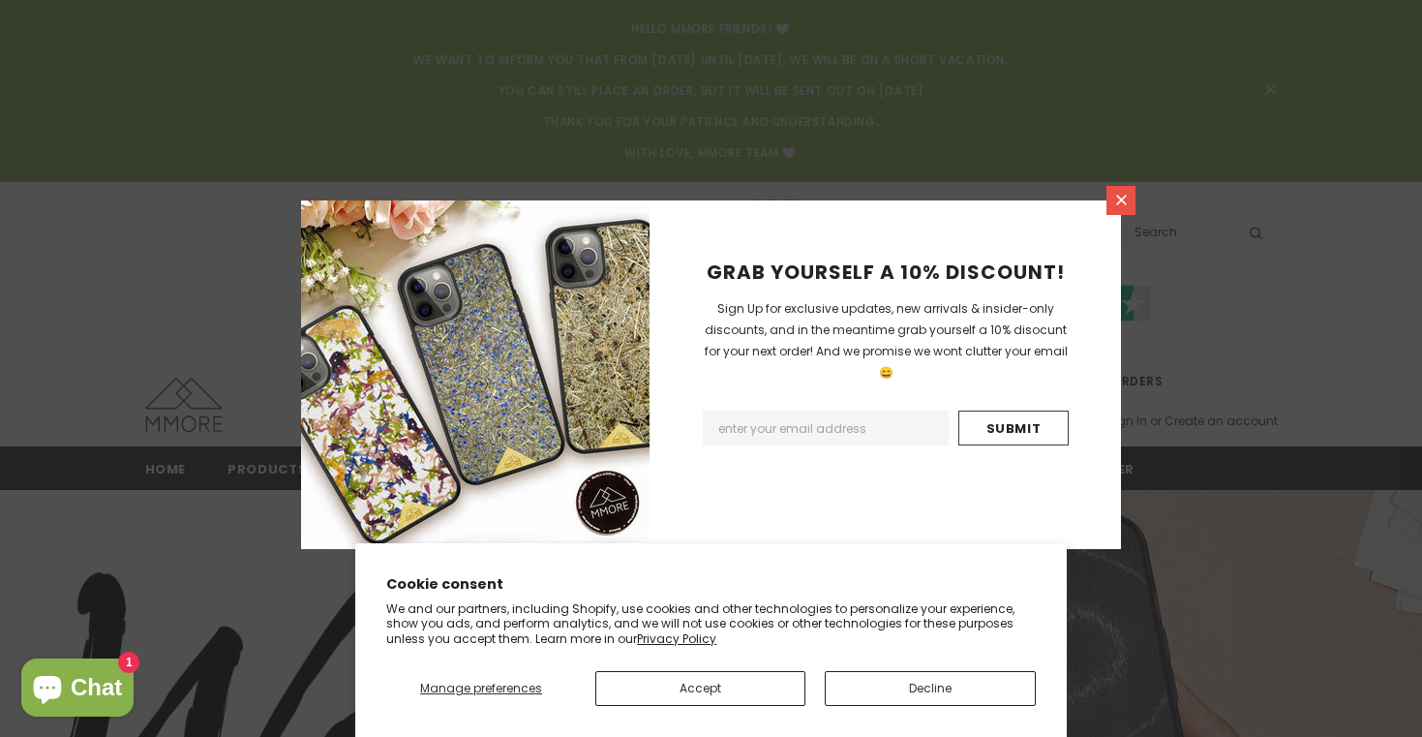
click at [1116, 201] on icon at bounding box center [1121, 200] width 16 height 16
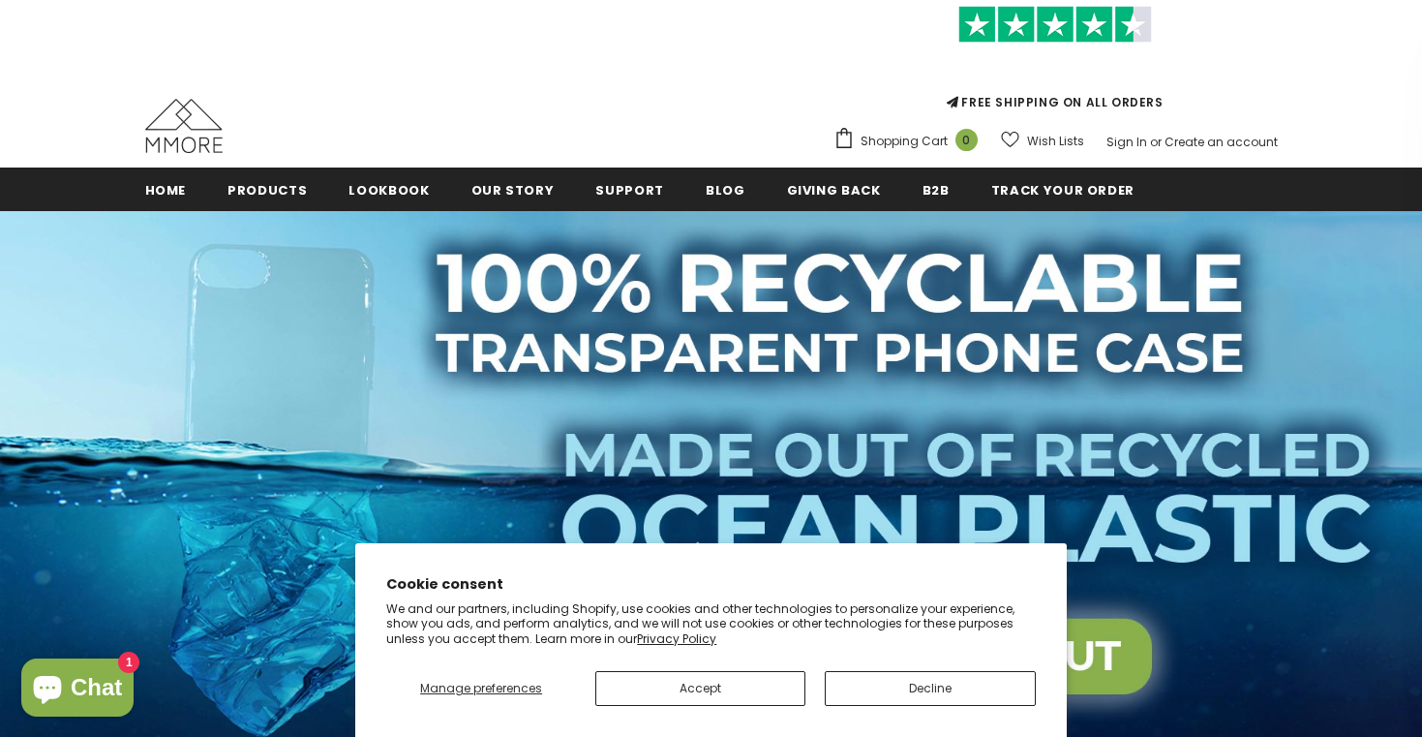
scroll to position [329, 0]
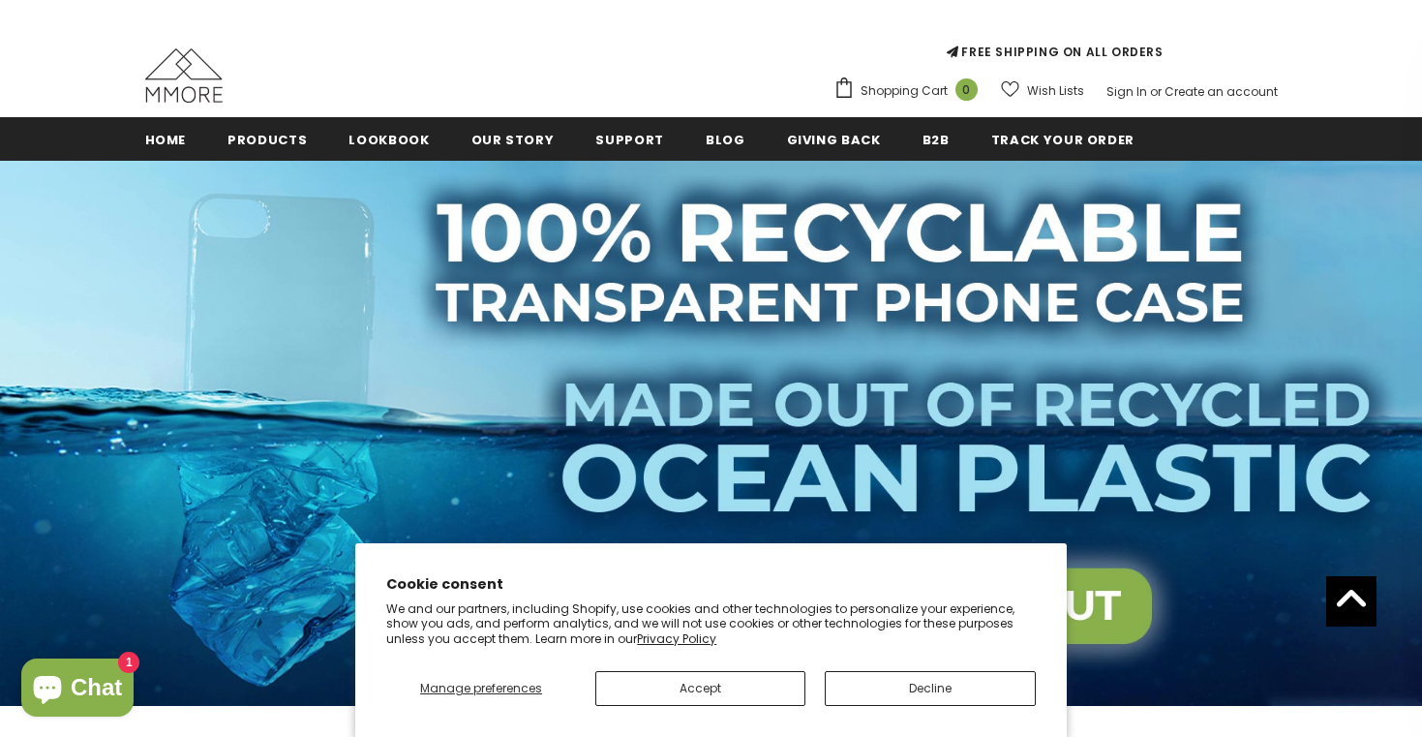
click at [896, 685] on button "Decline" at bounding box center [930, 688] width 210 height 35
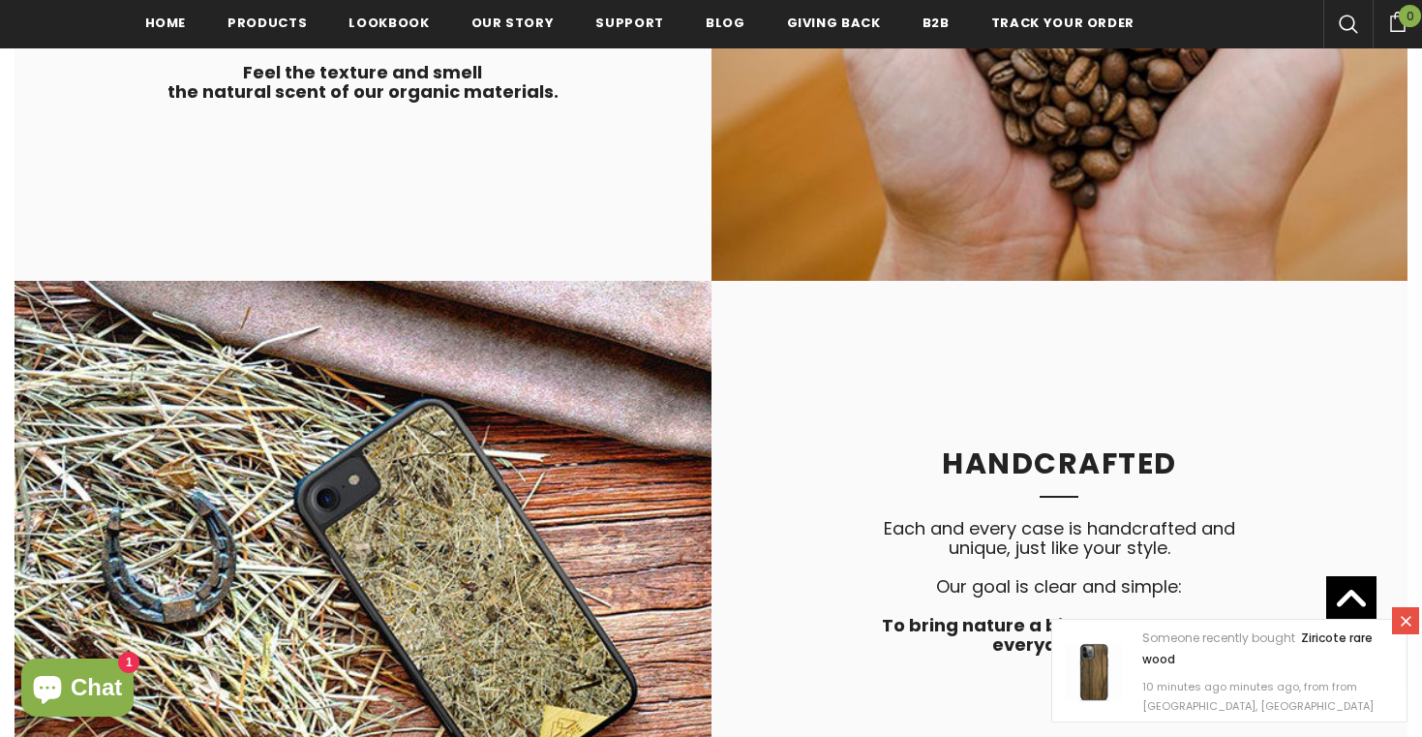
scroll to position [4047, 0]
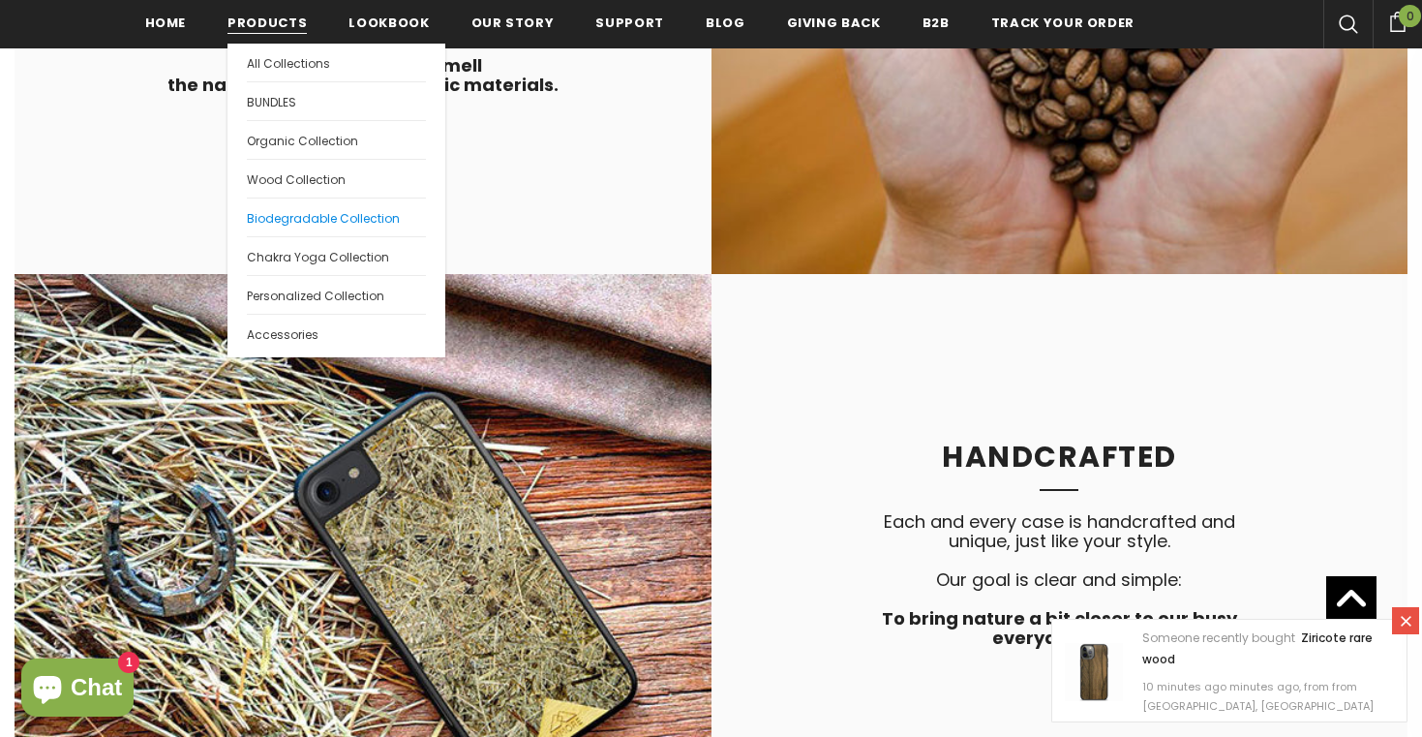
click at [318, 209] on link "Biodegradable Collection" at bounding box center [336, 216] width 179 height 39
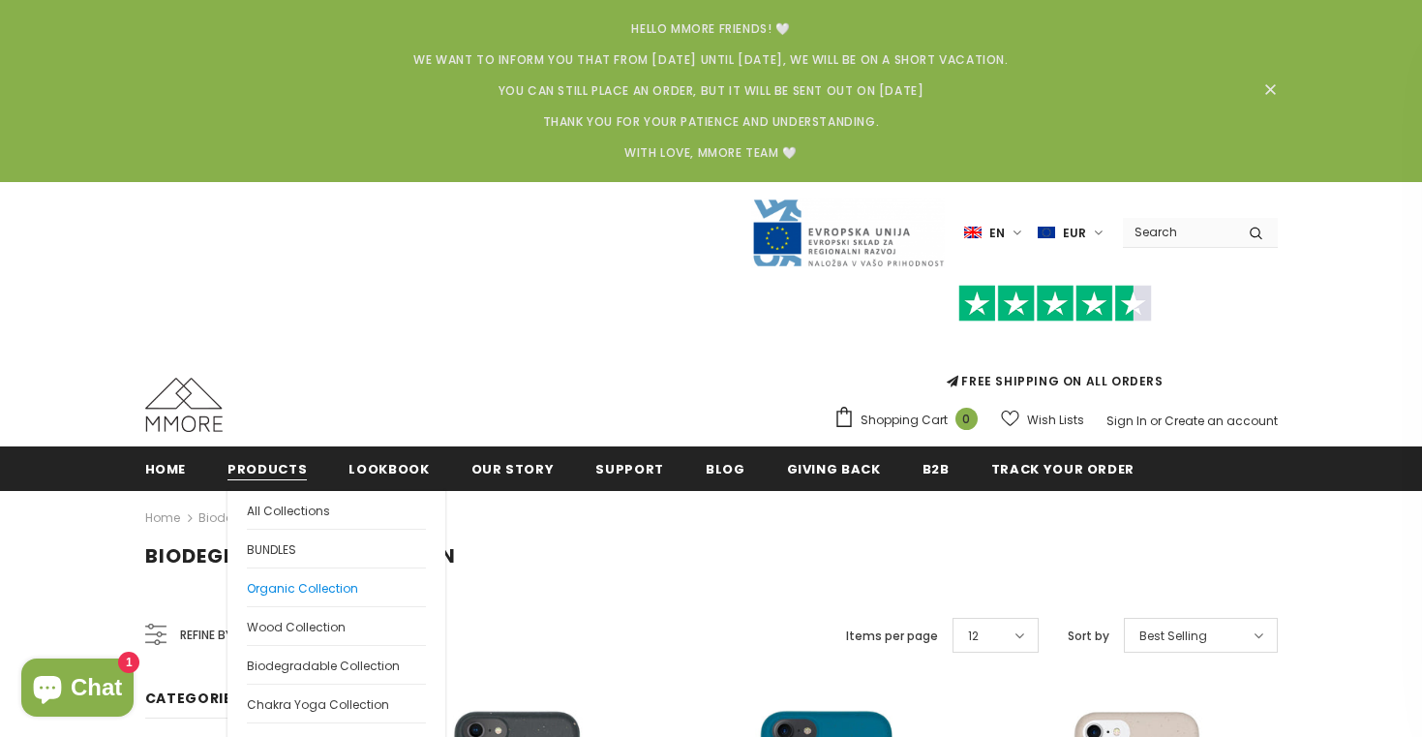
click at [301, 584] on span "Organic Collection" at bounding box center [302, 588] width 111 height 16
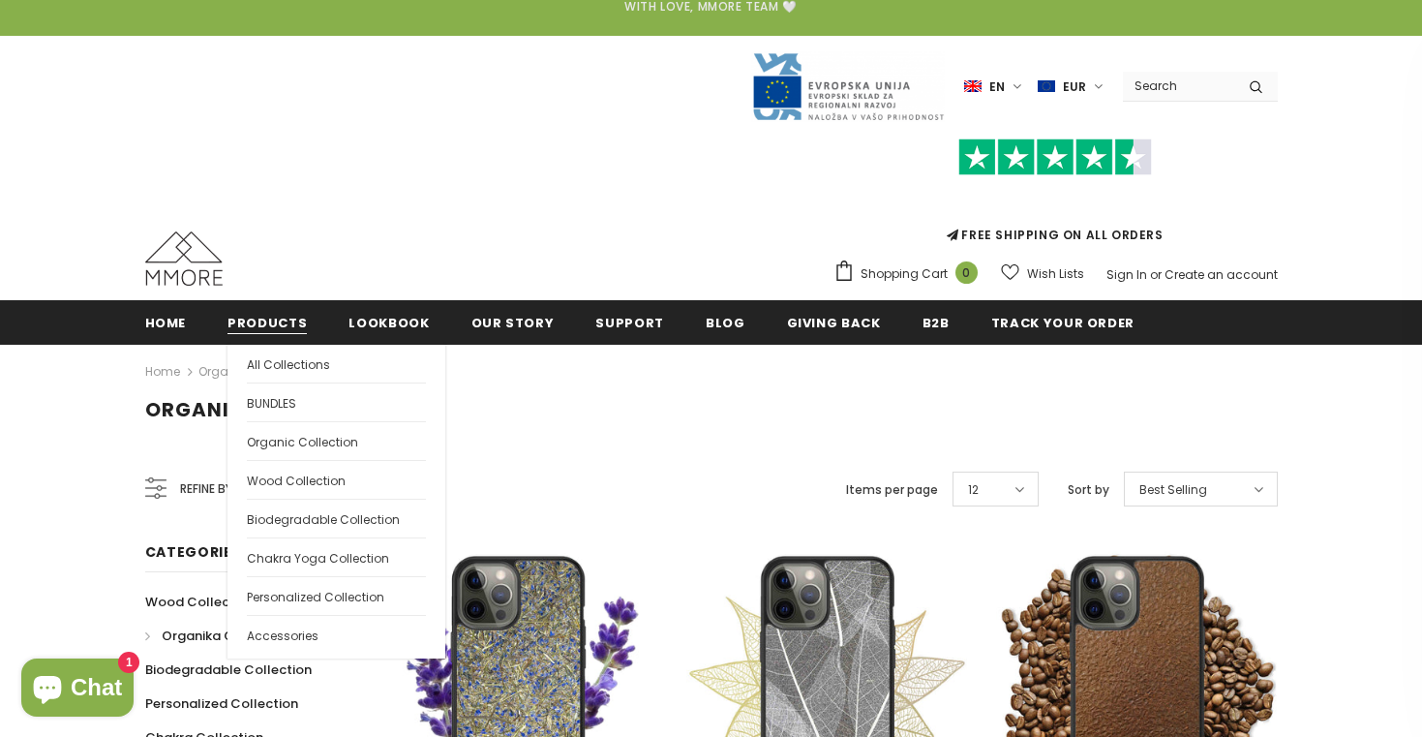
scroll to position [147, 0]
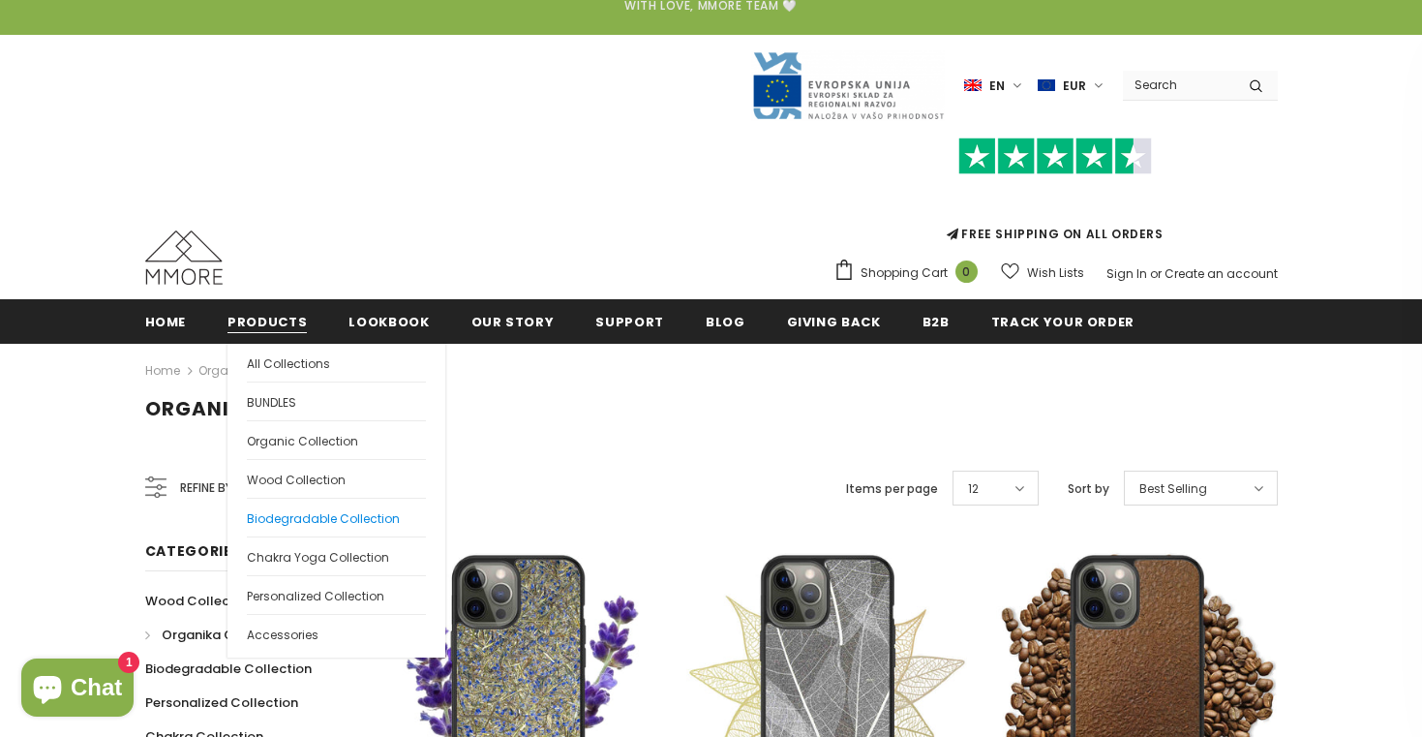
click at [288, 517] on span "Biodegradable Collection" at bounding box center [323, 518] width 153 height 16
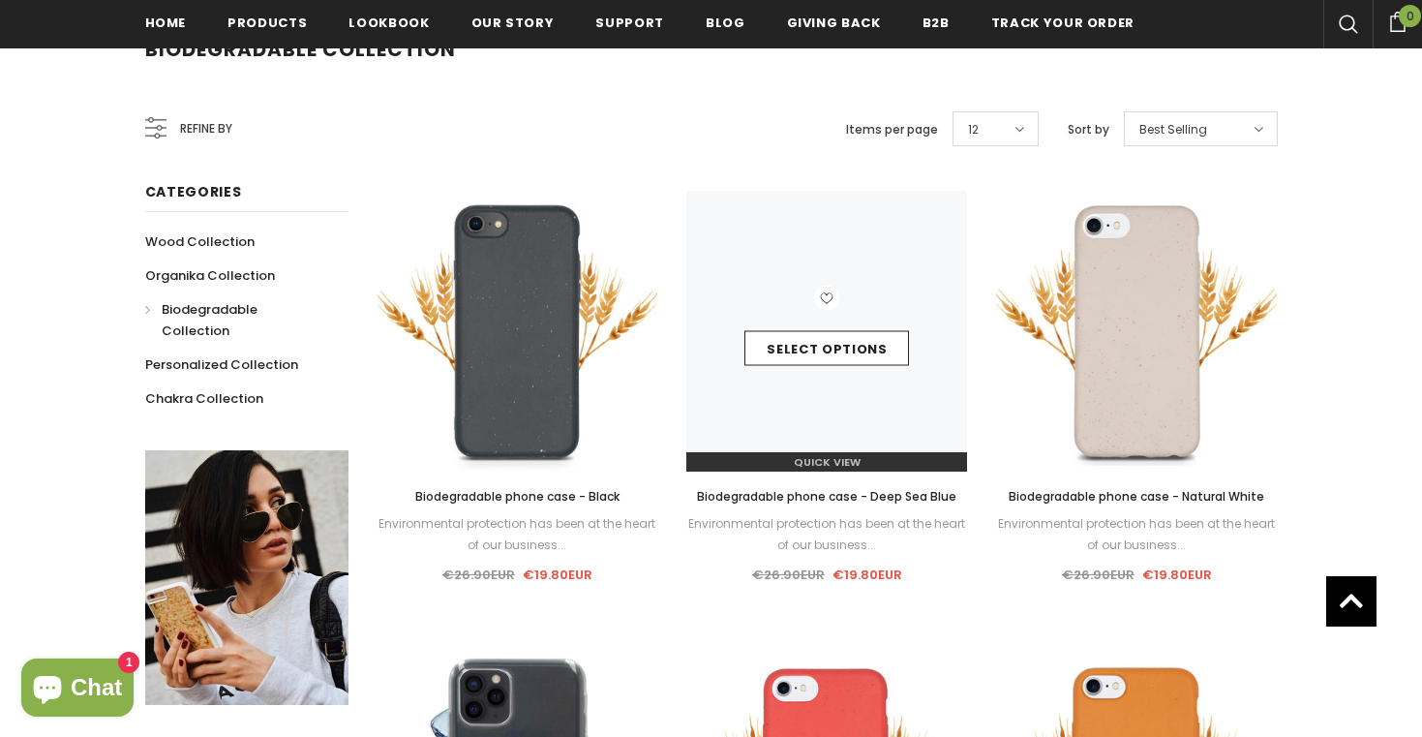
scroll to position [566, 0]
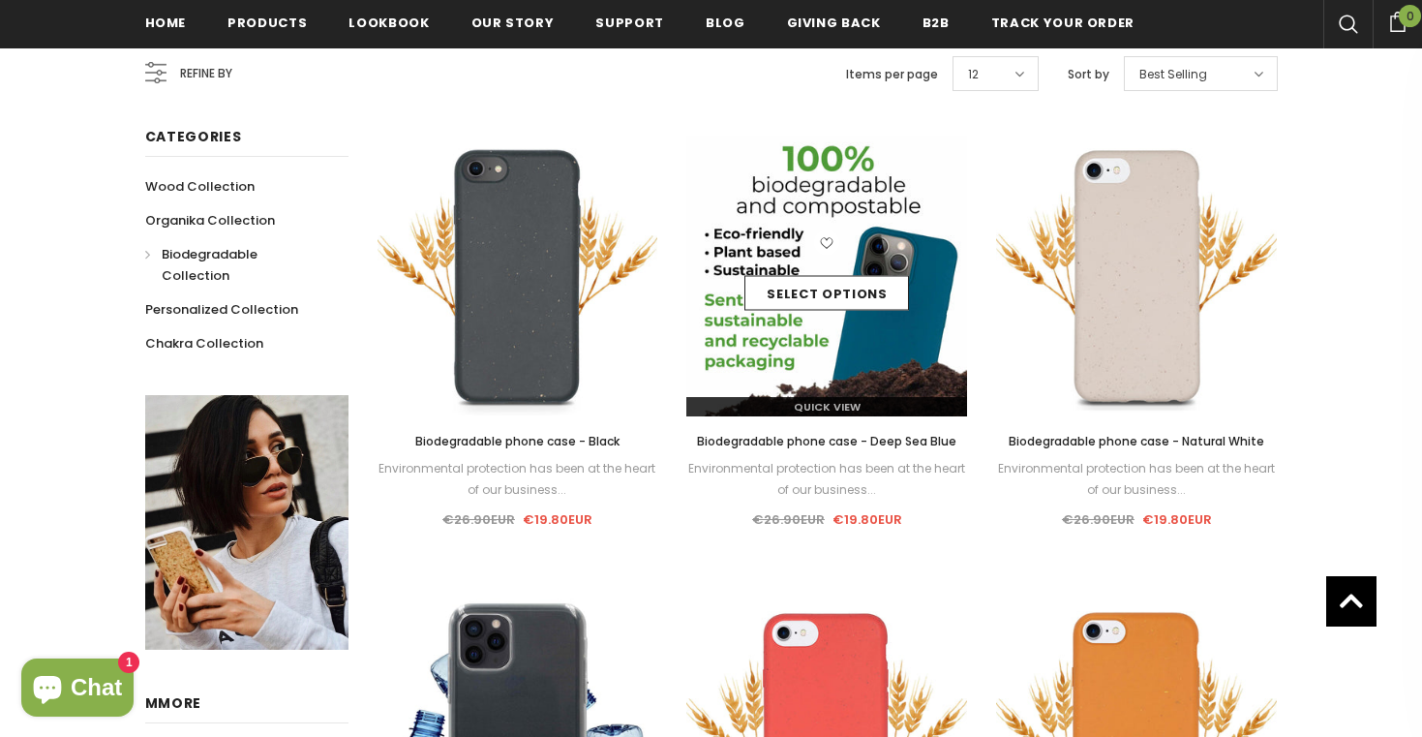
click at [836, 338] on img at bounding box center [826, 276] width 281 height 281
click at [807, 350] on img at bounding box center [826, 276] width 281 height 281
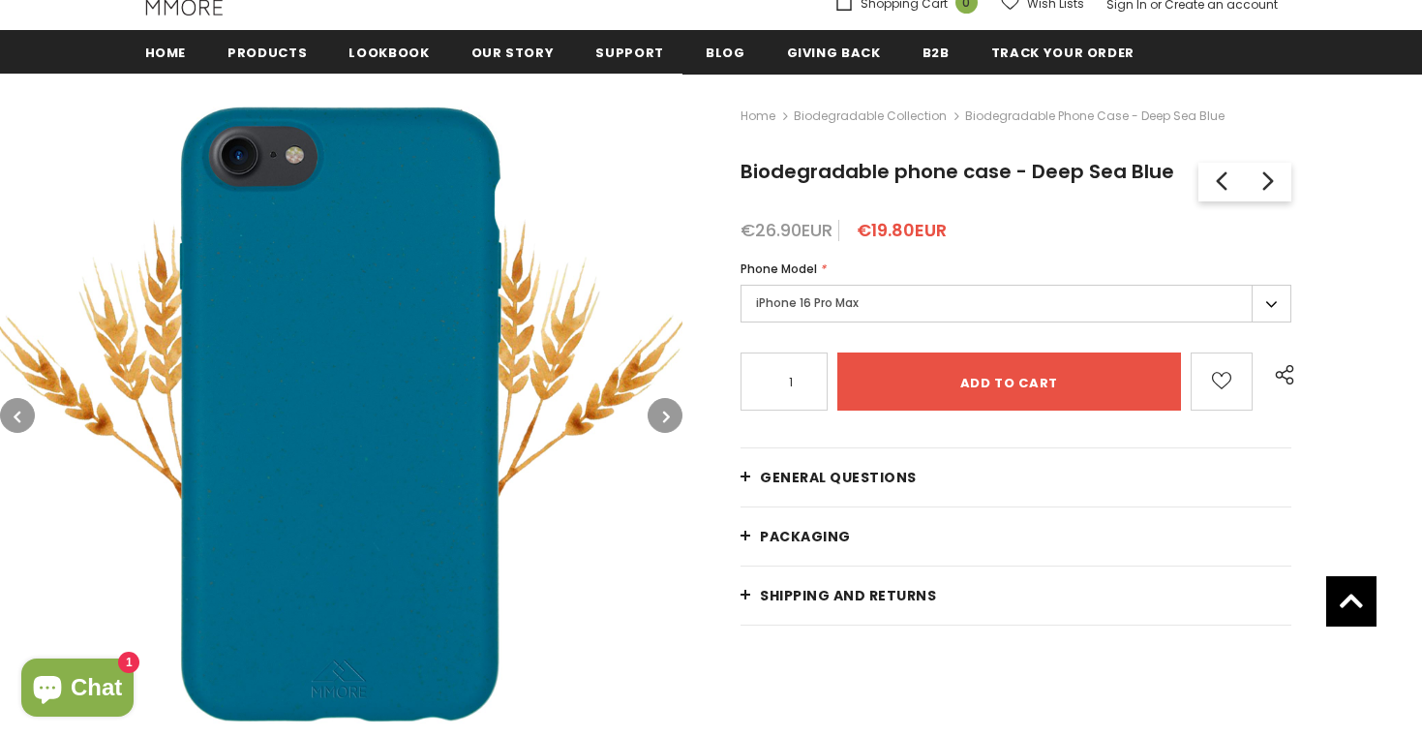
scroll to position [417, 0]
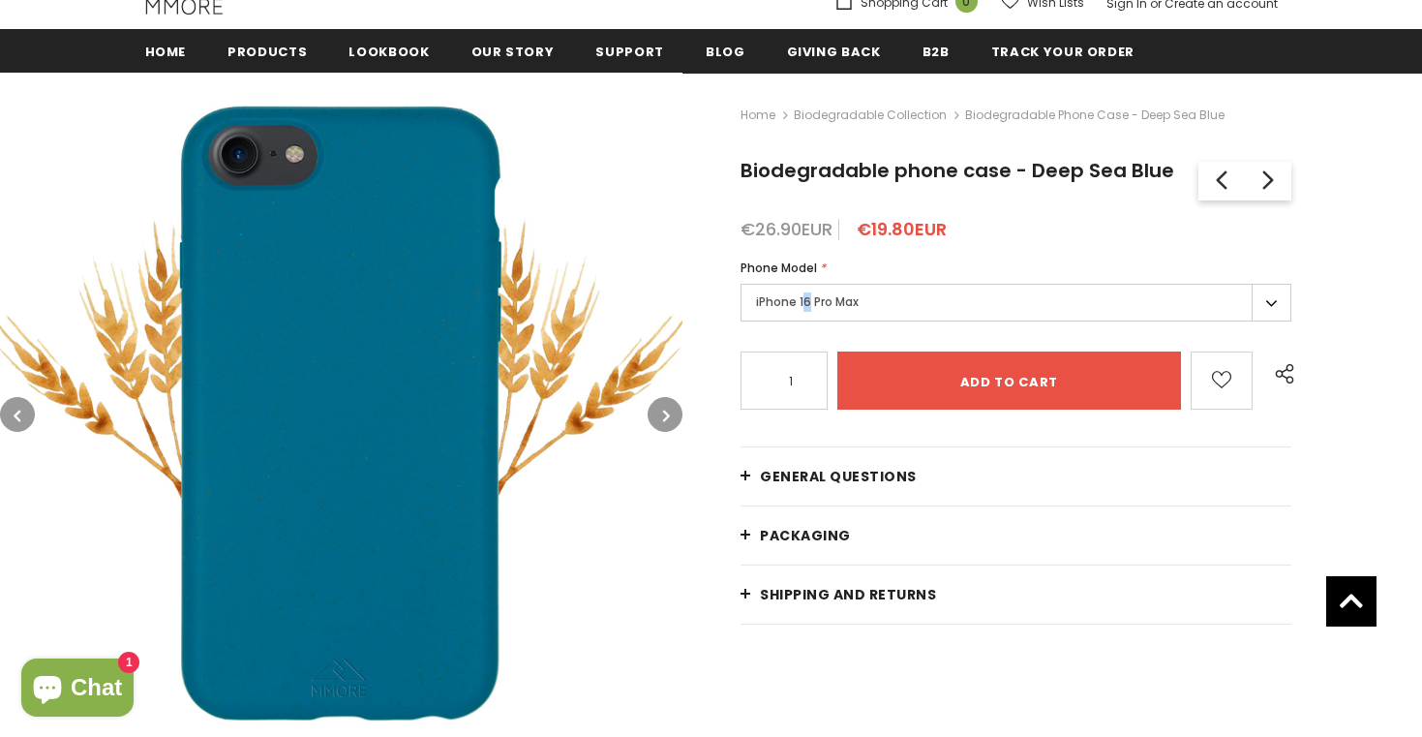
click at [806, 305] on label "iPhone 16 Pro Max" at bounding box center [1015, 303] width 551 height 38
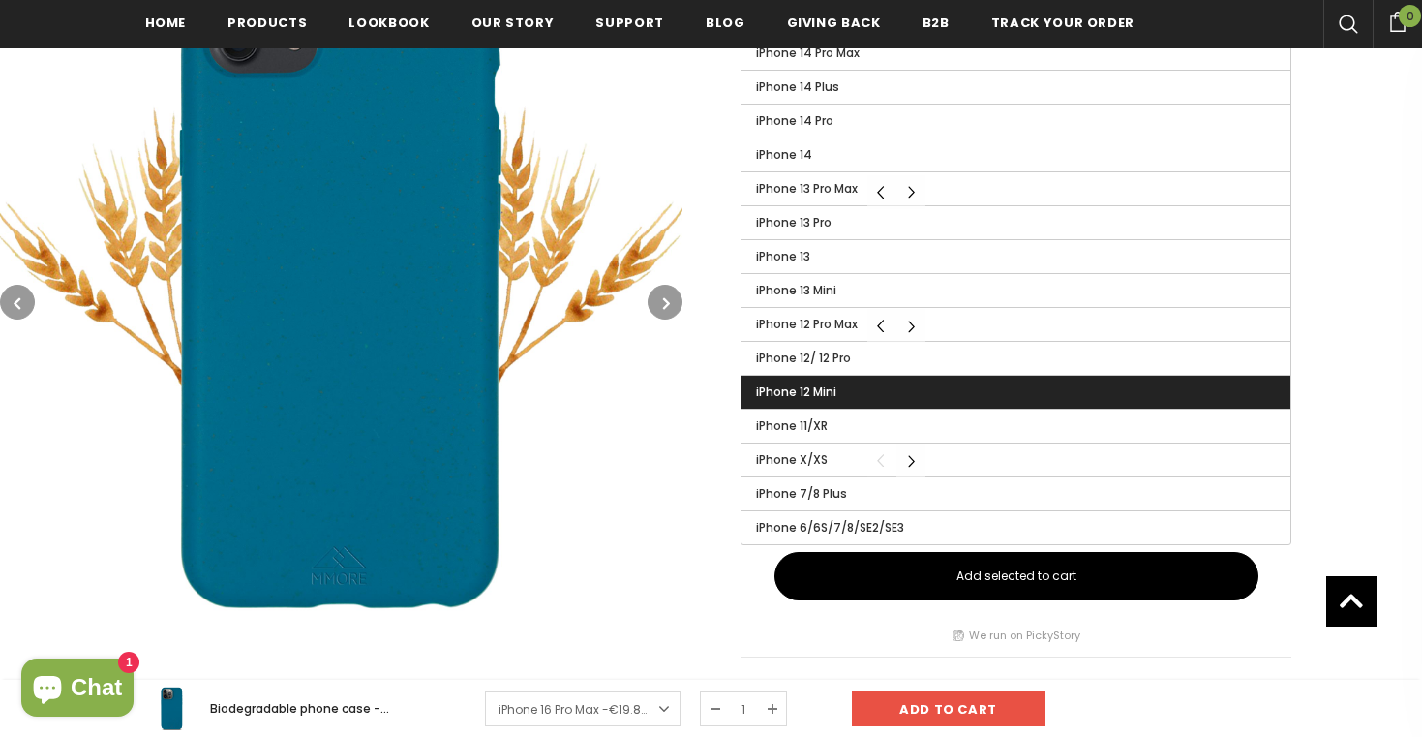
scroll to position [1060, 0]
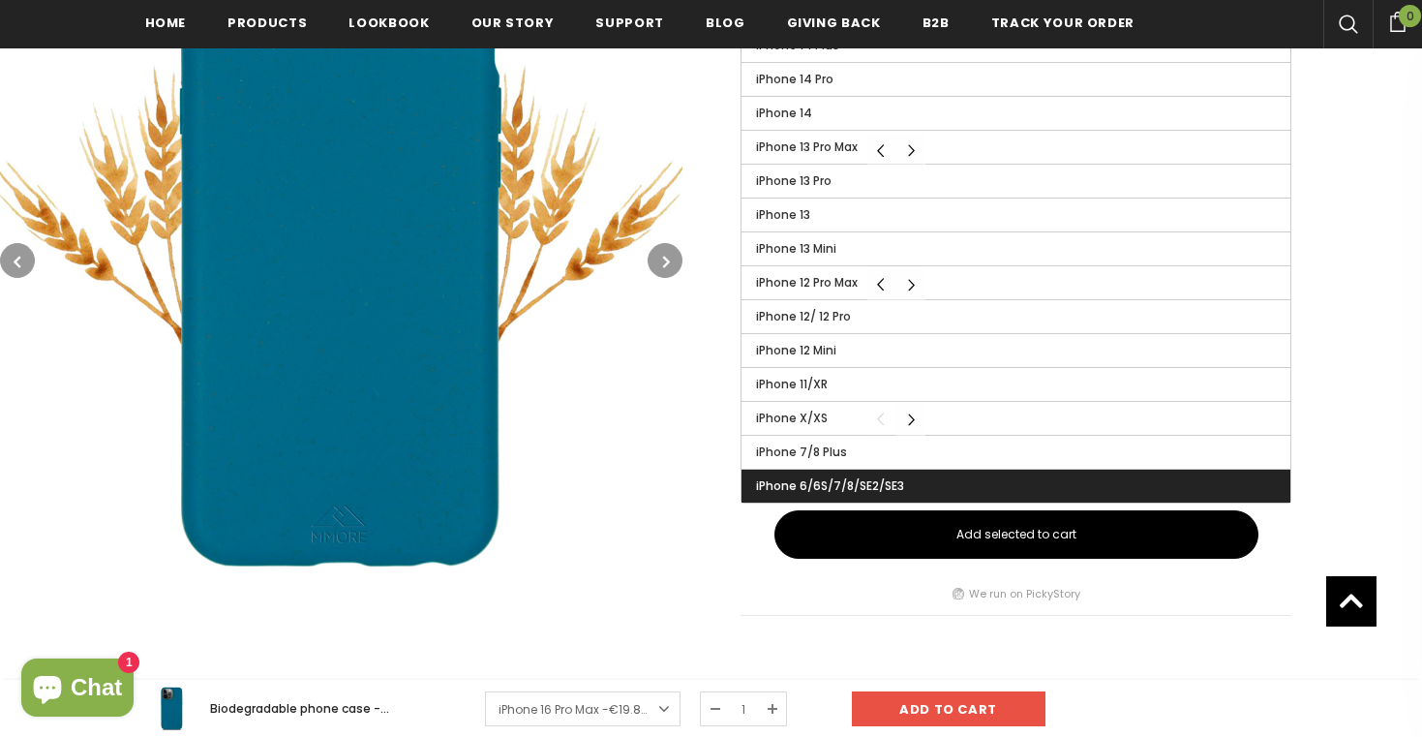
click at [802, 484] on span "iPhone 6/6S/7/8/SE2/SE3" at bounding box center [830, 485] width 148 height 16
click at [0, 0] on input "iPhone 6/6S/7/8/SE2/SE3" at bounding box center [0, 0] width 0 height 0
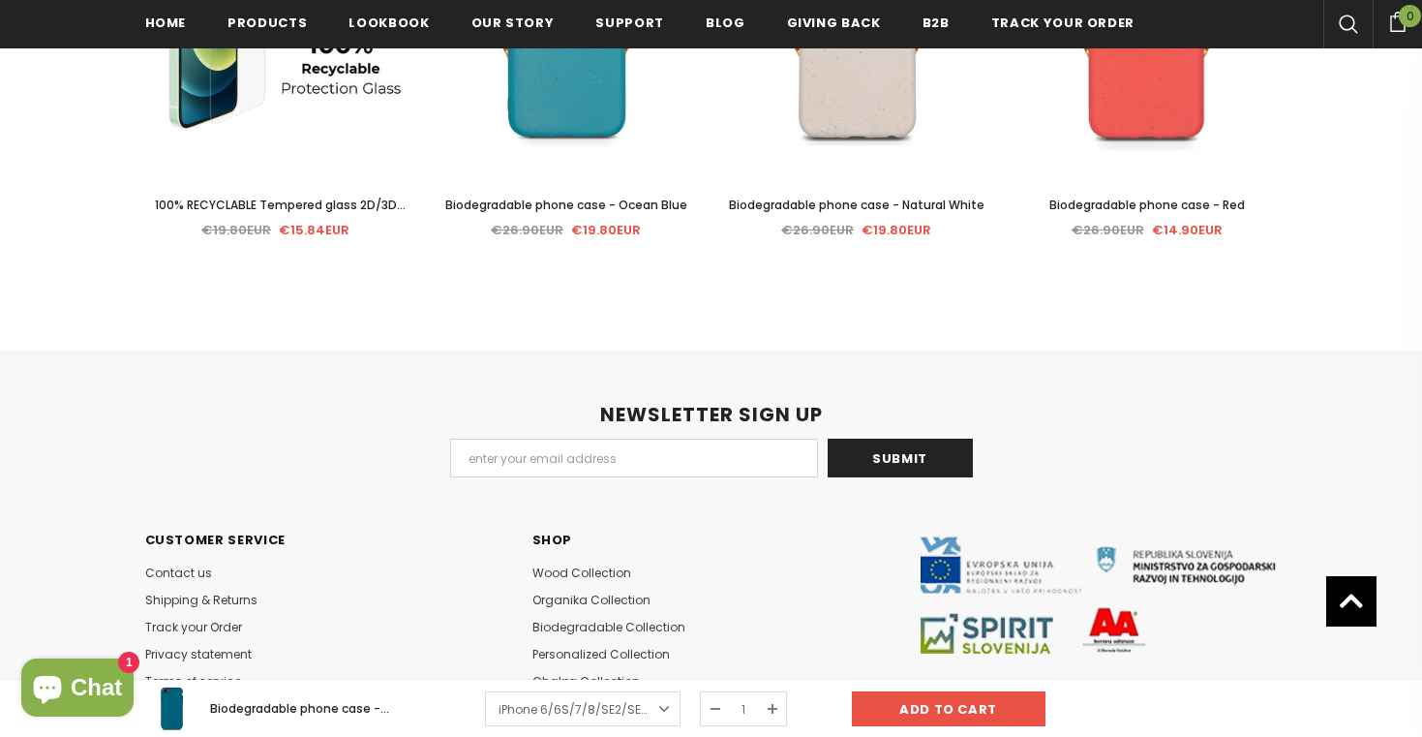
scroll to position [4438, 0]
